Goal: Task Accomplishment & Management: Manage account settings

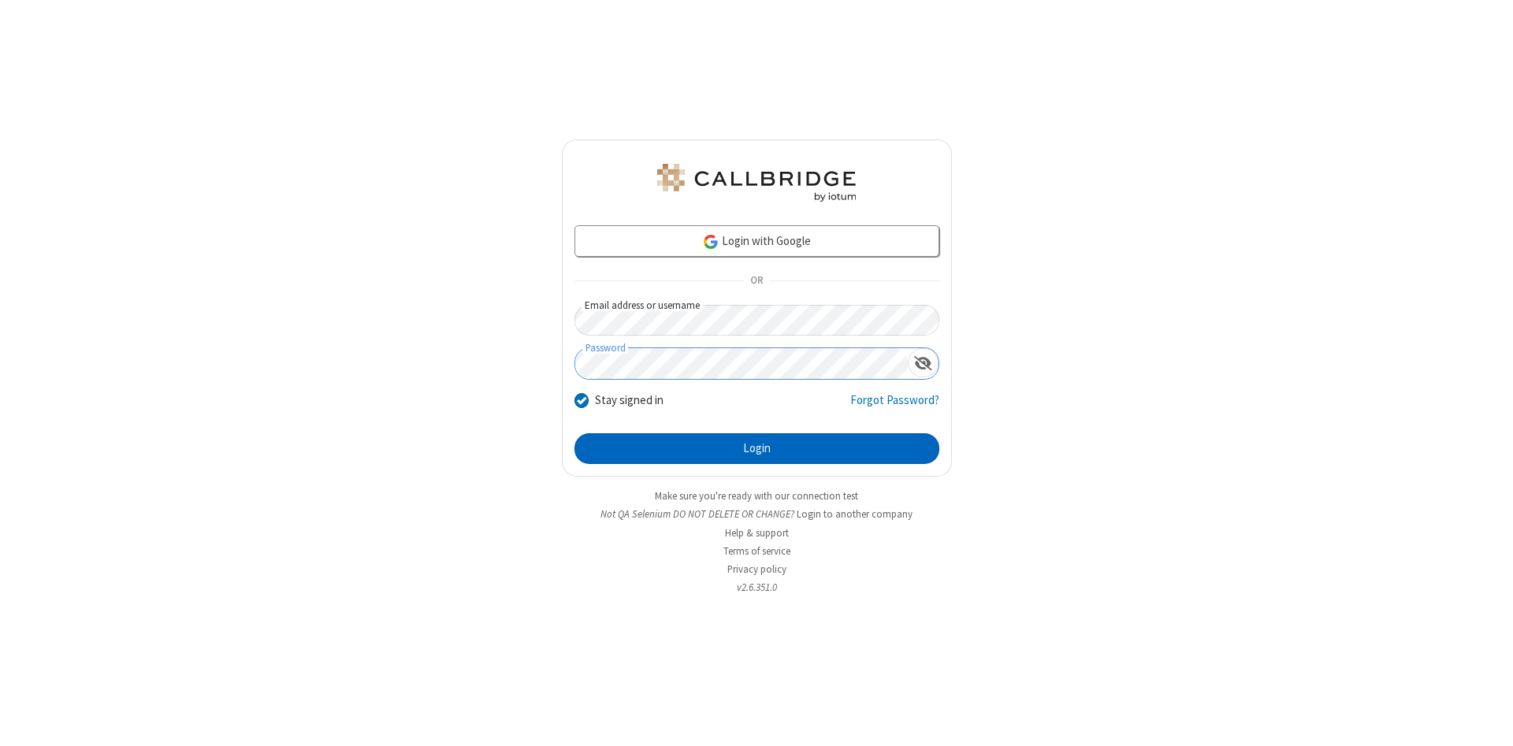
click at [756, 449] on button "Login" at bounding box center [756, 449] width 365 height 32
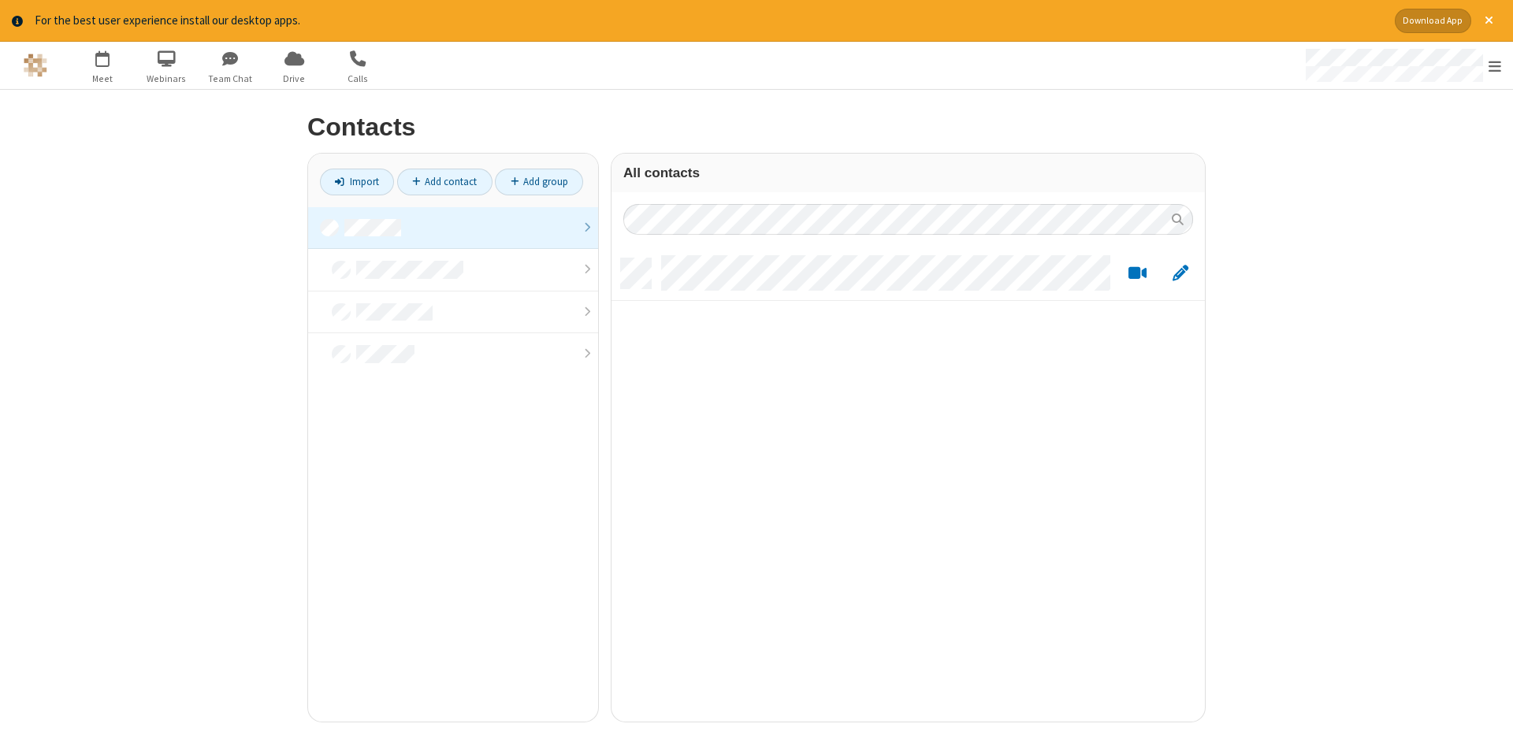
click at [453, 228] on link at bounding box center [453, 228] width 290 height 43
click at [444, 181] on link "Add contact" at bounding box center [444, 182] width 95 height 27
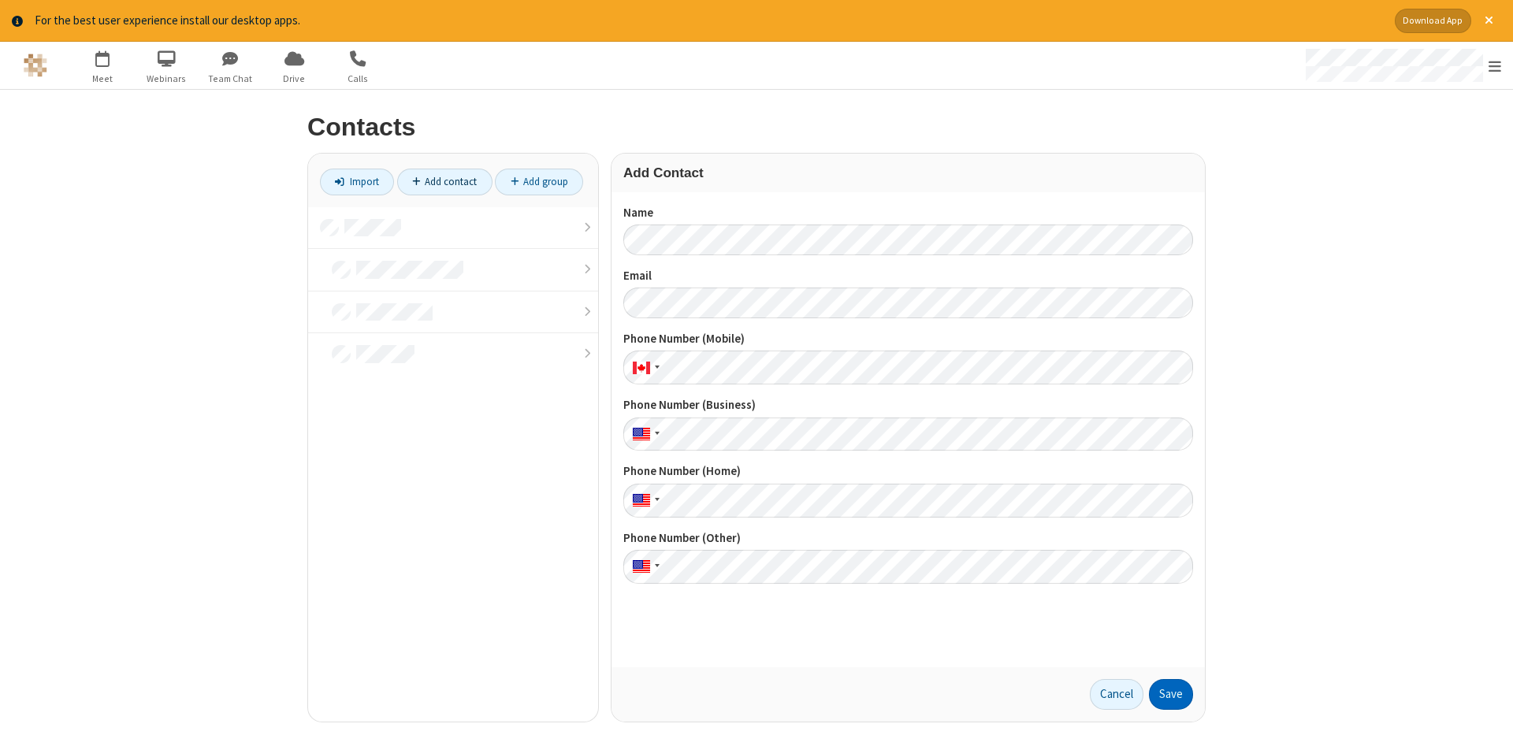
click at [1171, 694] on button "Save" at bounding box center [1171, 695] width 44 height 32
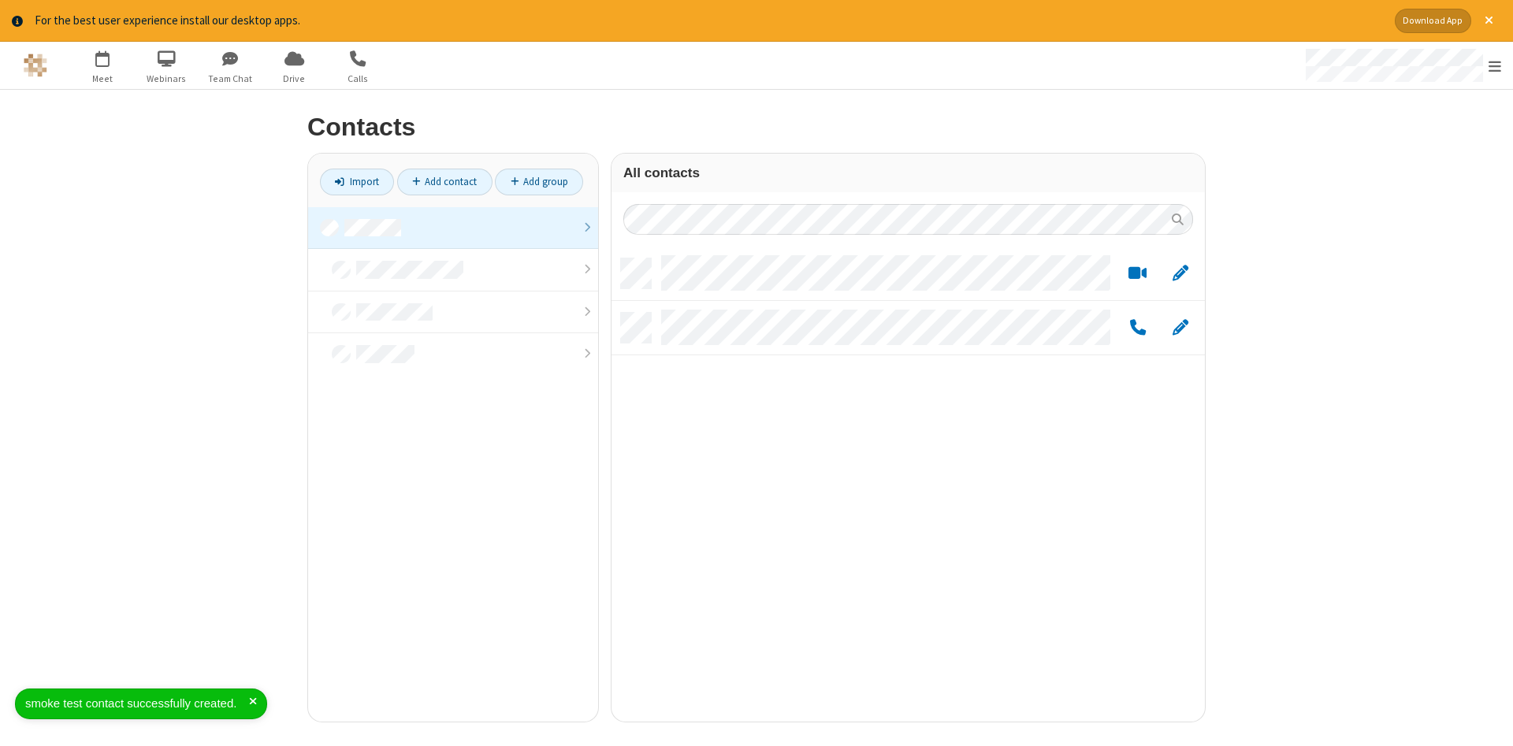
scroll to position [475, 593]
